Goal: Find specific page/section: Find specific page/section

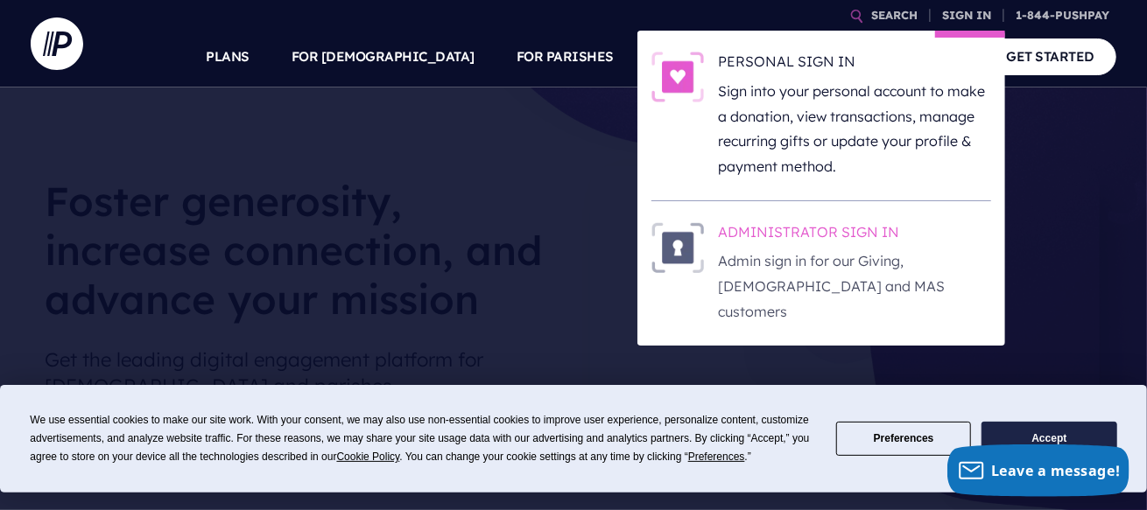
click at [856, 236] on h6 "ADMINISTRATOR SIGN IN" at bounding box center [854, 235] width 273 height 26
click at [822, 228] on h6 "ADMINISTRATOR SIGN IN" at bounding box center [854, 235] width 273 height 26
click at [814, 251] on p "Admin sign in for our Giving, [DEMOGRAPHIC_DATA] and MAS customers" at bounding box center [854, 286] width 273 height 75
